Goal: Task Accomplishment & Management: Use online tool/utility

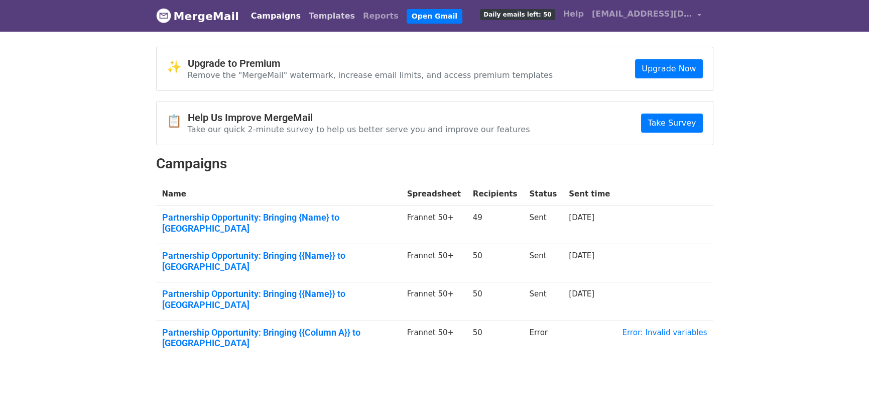
click at [311, 18] on link "Templates" at bounding box center [332, 16] width 54 height 20
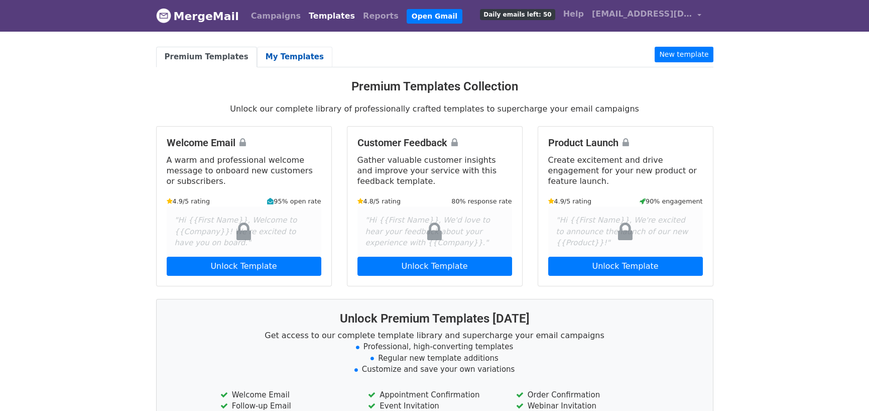
click at [273, 54] on link "My Templates" at bounding box center [294, 57] width 75 height 21
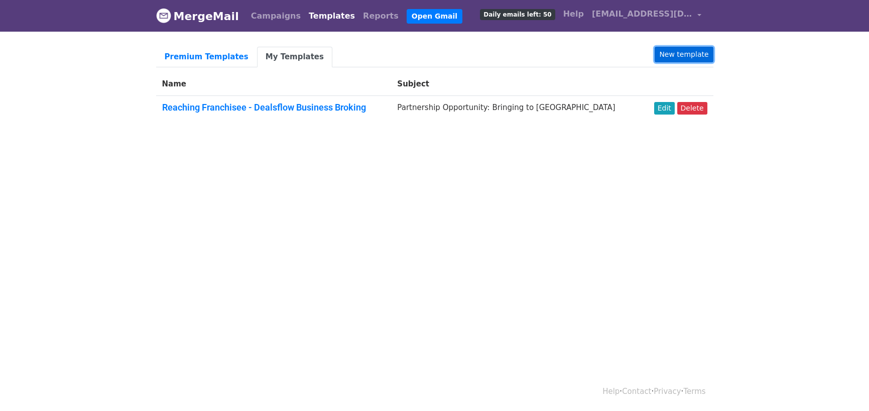
click at [672, 54] on link "New template" at bounding box center [684, 55] width 58 height 16
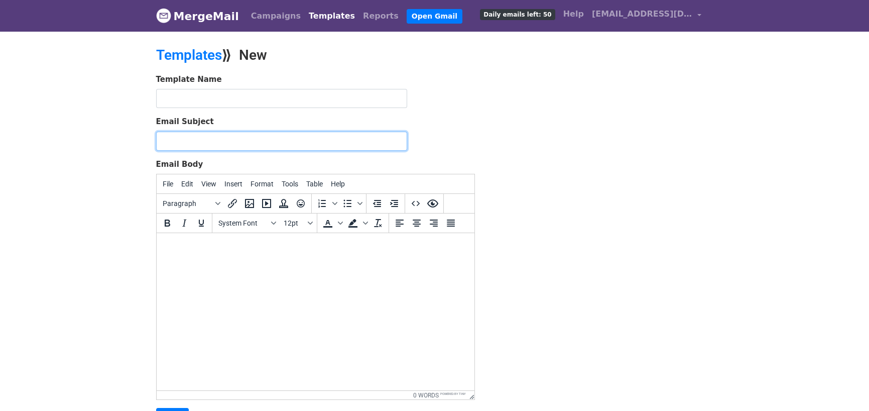
click at [265, 148] on input "Email Subject" at bounding box center [281, 141] width 251 height 19
paste input "Exploring Strategic Opportunities with ___ NBFC"
type input "Exploring Strategic Opportunities with ___ NBFC"
click at [239, 260] on html at bounding box center [315, 246] width 318 height 27
paste body
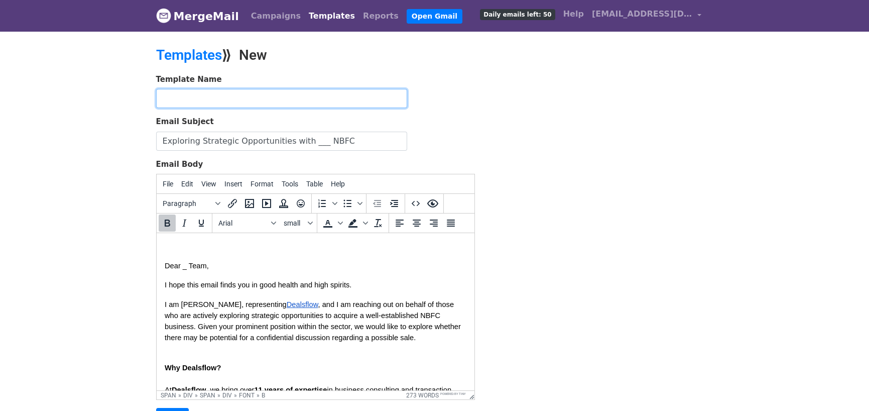
click at [265, 90] on input "text" at bounding box center [281, 98] width 251 height 19
type input "NBFC"
click at [156, 408] on input "Save" at bounding box center [172, 417] width 33 height 19
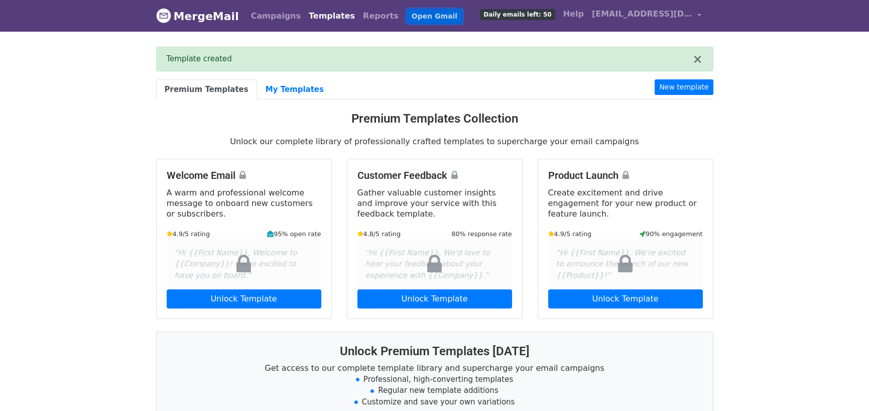
click at [407, 11] on link "Open Gmail" at bounding box center [435, 16] width 56 height 15
click at [275, 82] on link "My Templates" at bounding box center [294, 89] width 75 height 21
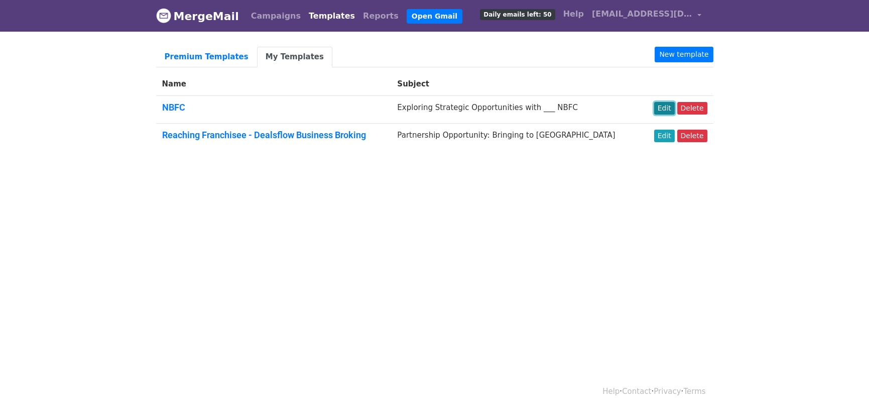
click at [666, 106] on link "Edit" at bounding box center [664, 108] width 21 height 13
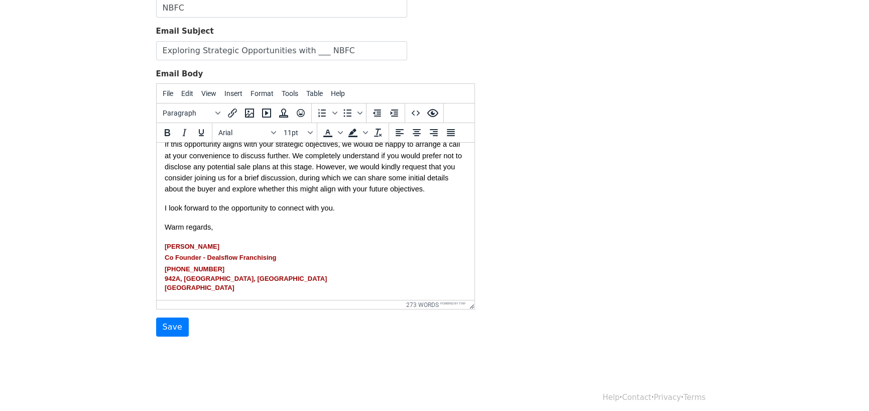
scroll to position [91, 0]
drag, startPoint x: 269, startPoint y: 290, endPoint x: 160, endPoint y: 248, distance: 116.8
click at [160, 248] on html "Dear _ Team, I hope this email finds you in good health and high spirits. I am …" at bounding box center [315, 93] width 318 height 413
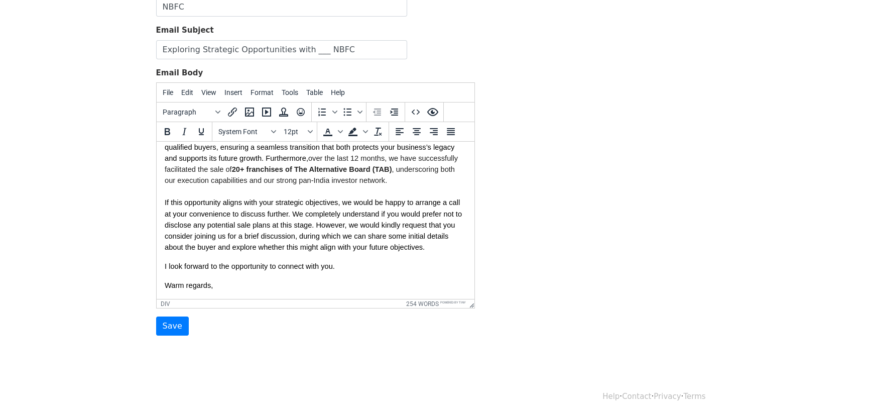
scroll to position [195, 0]
click at [162, 329] on input "Save" at bounding box center [172, 325] width 33 height 19
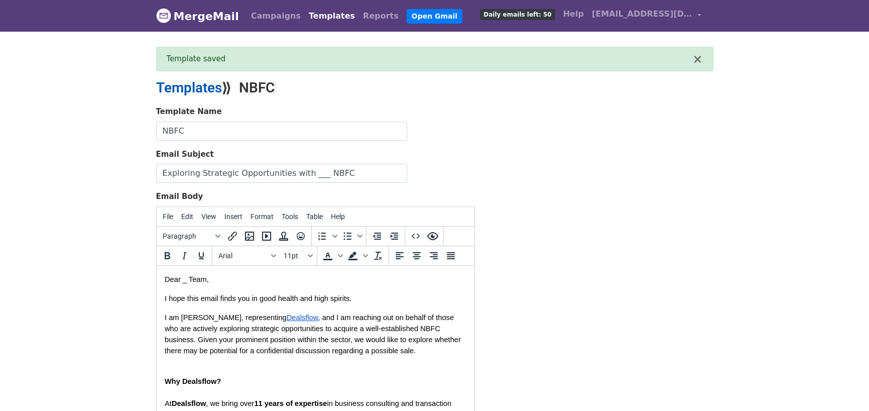
click at [209, 82] on link "Templates" at bounding box center [189, 87] width 66 height 17
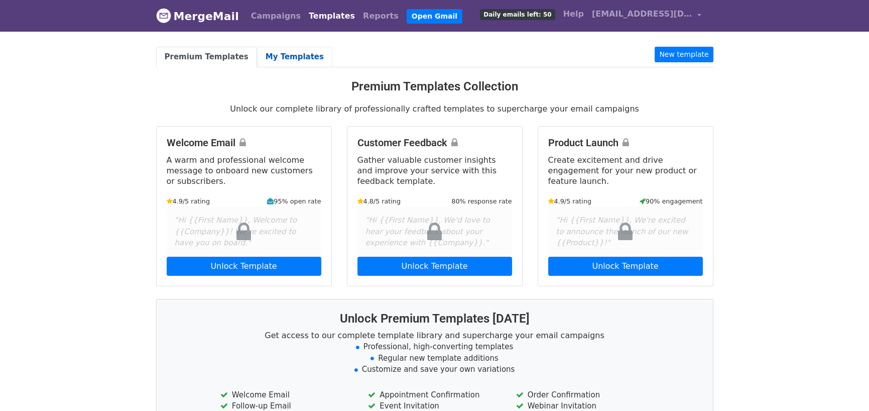
click at [264, 56] on link "My Templates" at bounding box center [294, 57] width 75 height 21
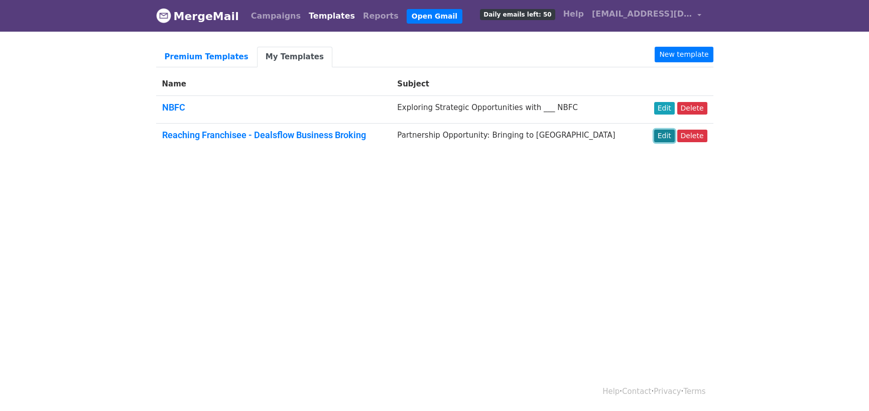
click at [670, 138] on link "Edit" at bounding box center [664, 136] width 21 height 13
click at [181, 107] on link "NBFC" at bounding box center [173, 107] width 23 height 11
click at [672, 107] on link "Edit" at bounding box center [664, 108] width 21 height 13
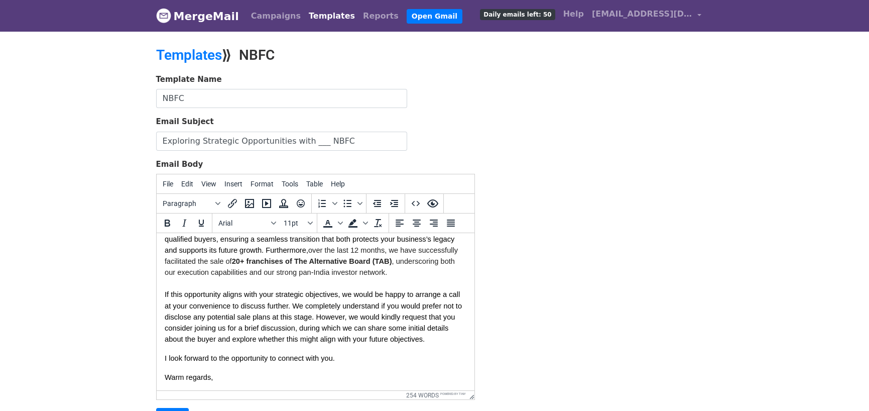
scroll to position [8, 0]
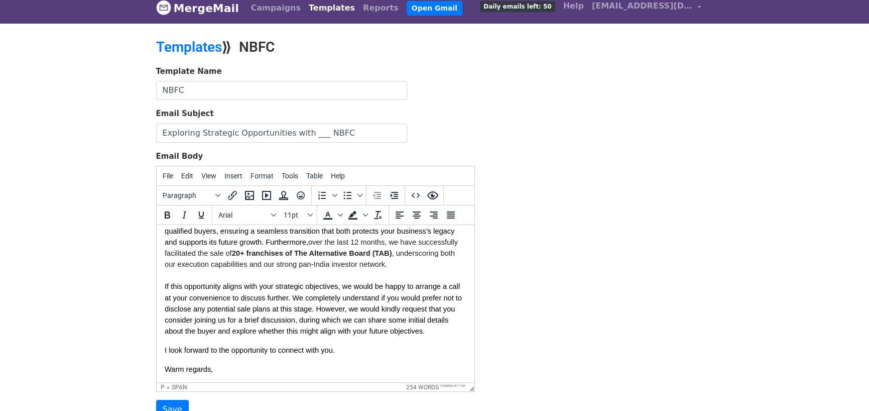
click at [257, 372] on p "Warm regards," at bounding box center [315, 369] width 302 height 11
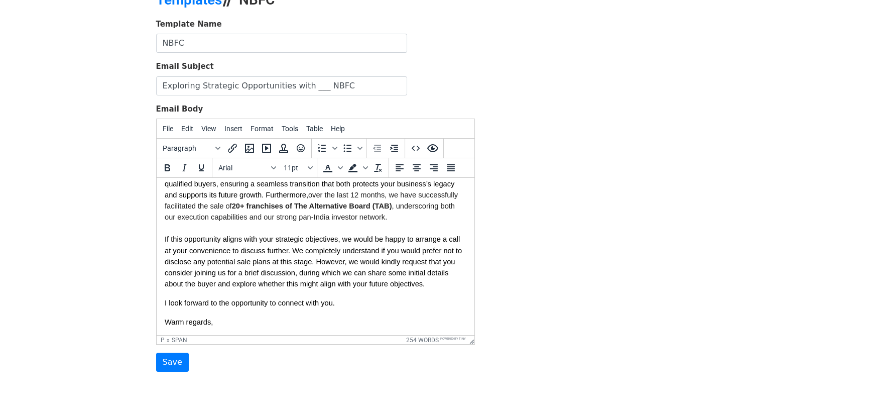
scroll to position [206, 0]
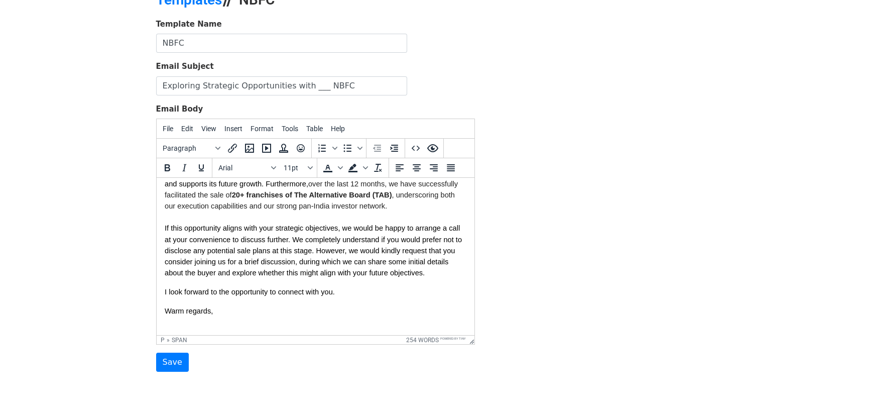
paste body
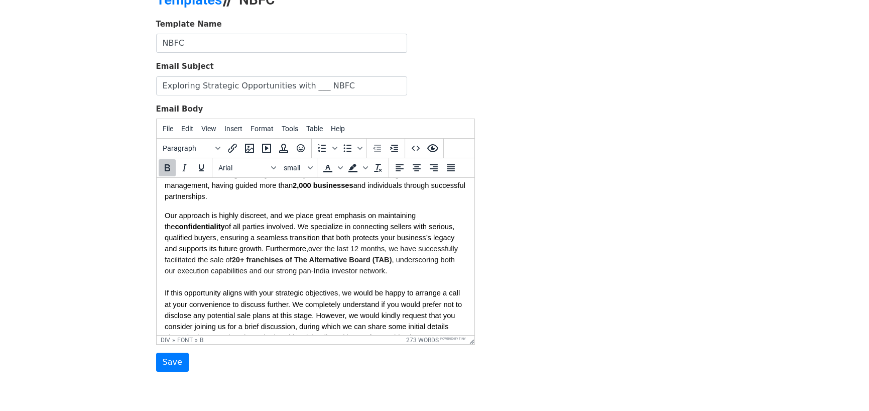
scroll to position [141, 0]
click at [168, 358] on input "Save" at bounding box center [172, 362] width 33 height 19
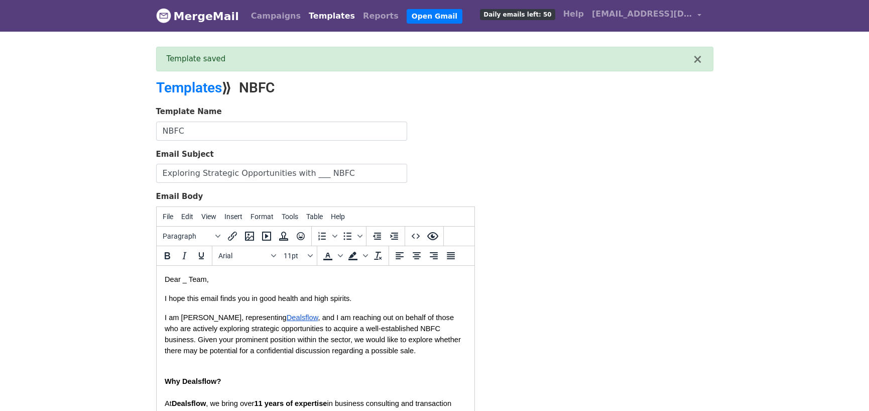
scroll to position [129, 0]
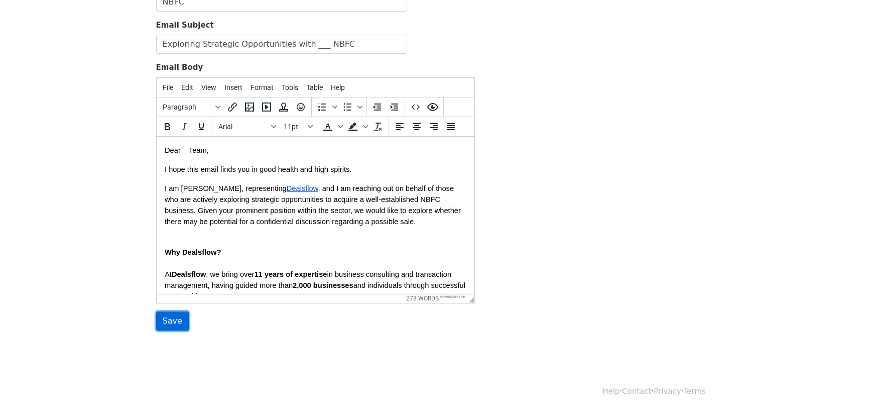
click at [169, 321] on input "Save" at bounding box center [172, 320] width 33 height 19
